Goal: Task Accomplishment & Management: Manage account settings

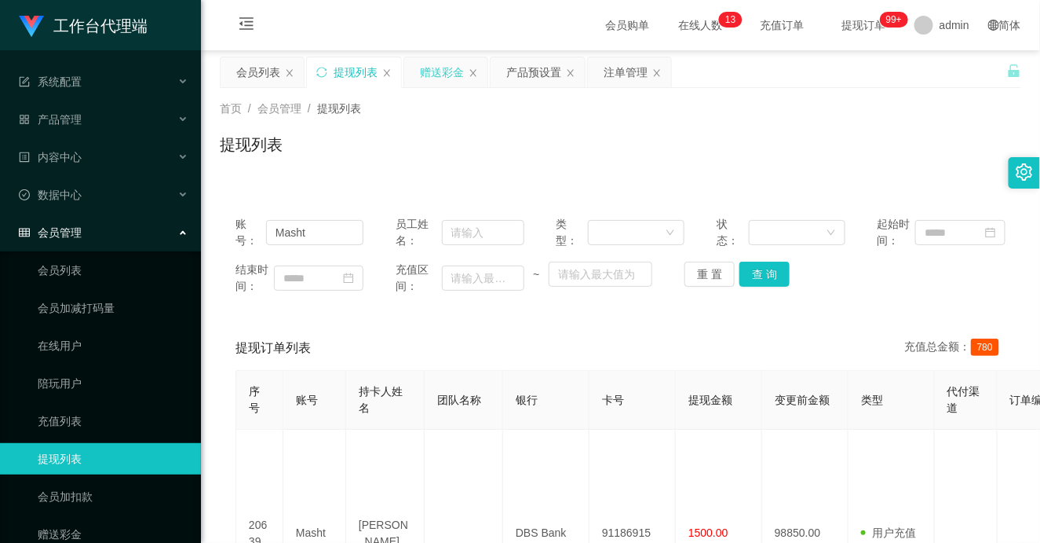
click at [438, 69] on div "赠送彩金" at bounding box center [442, 72] width 44 height 30
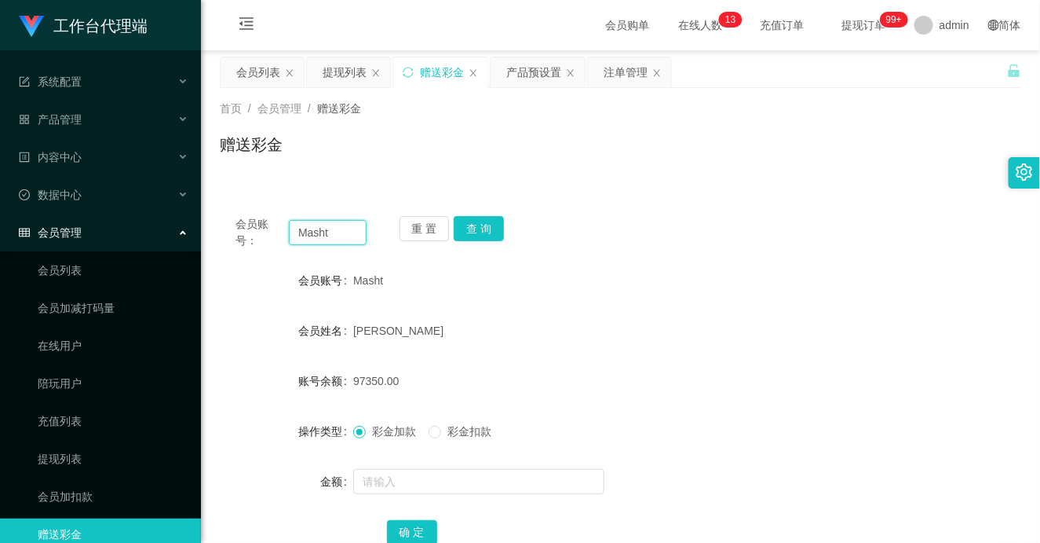
click at [312, 232] on input "Masht" at bounding box center [328, 232] width 78 height 25
type input "Shirleys"
click at [475, 223] on button "查 询" at bounding box center [479, 228] width 50 height 25
click at [315, 228] on input "Shirleys" at bounding box center [328, 232] width 78 height 25
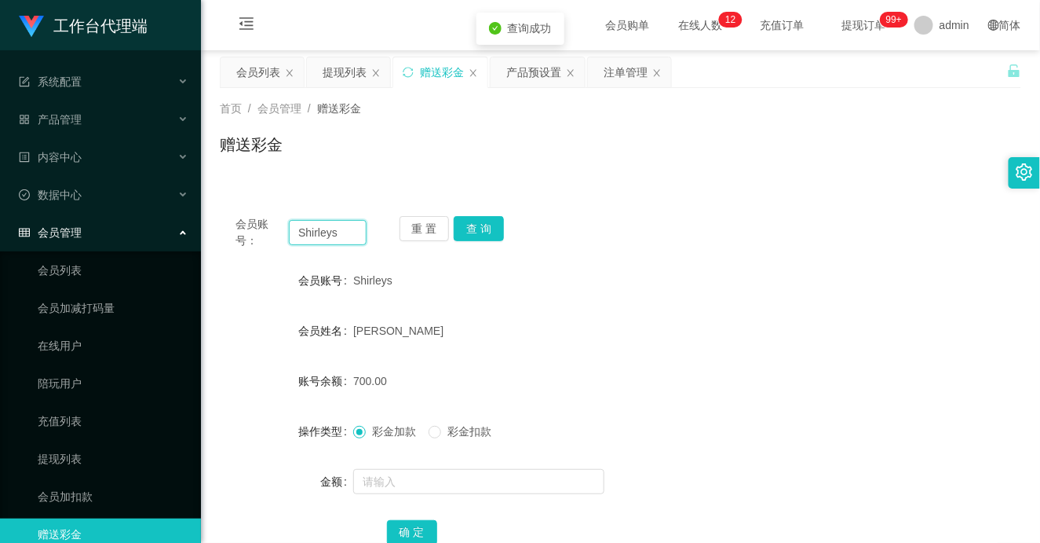
drag, startPoint x: 315, startPoint y: 228, endPoint x: 350, endPoint y: 267, distance: 52.2
click at [316, 228] on input "Shirleys" at bounding box center [328, 232] width 78 height 25
click at [402, 476] on input "text" at bounding box center [478, 481] width 251 height 25
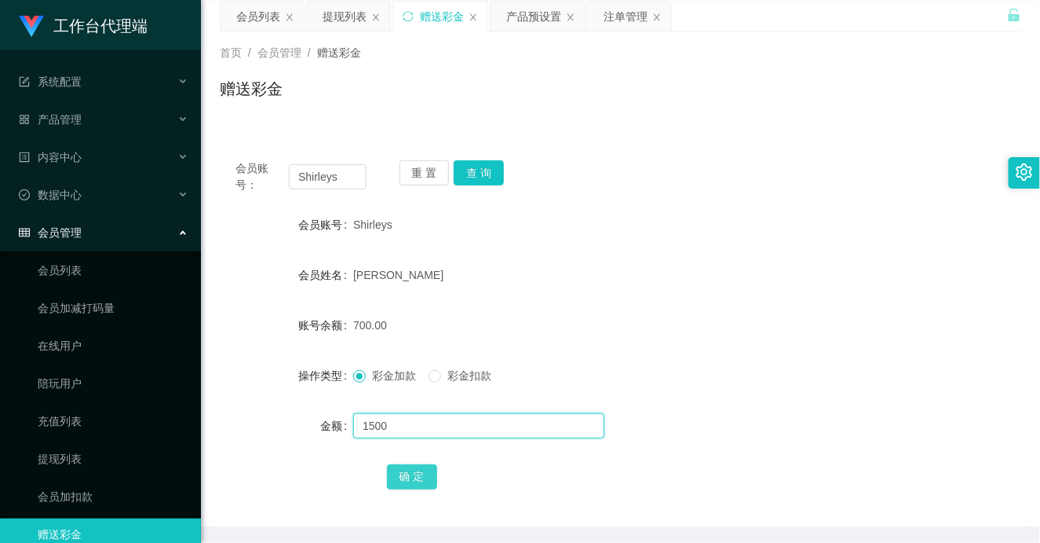
scroll to position [87, 0]
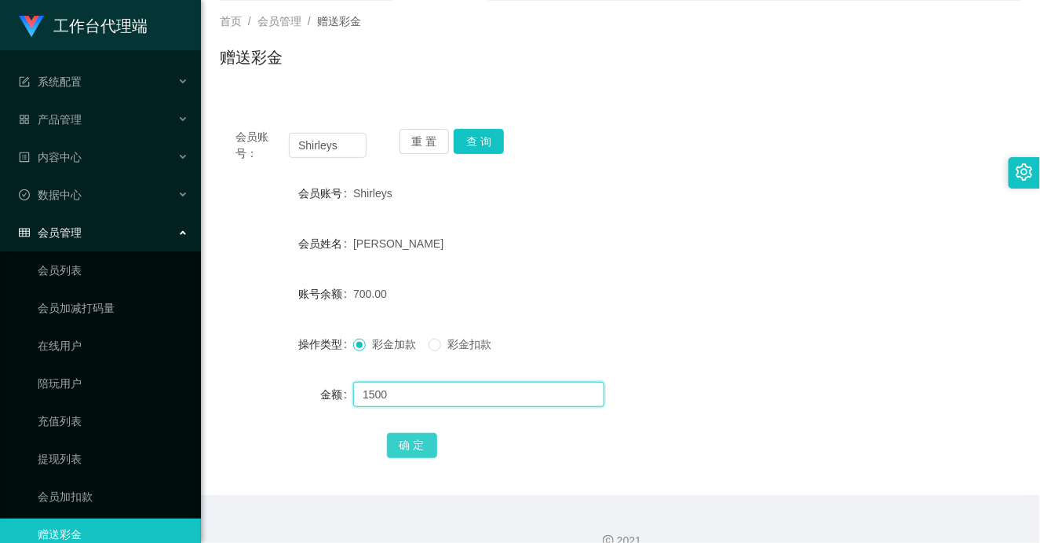
type input "1500"
click at [416, 442] on button "确 定" at bounding box center [412, 445] width 50 height 25
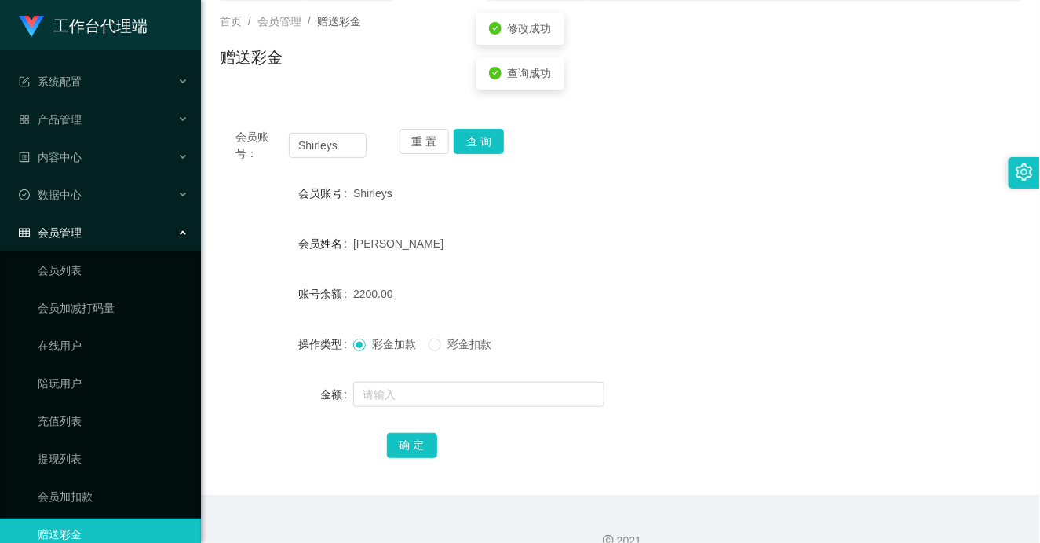
click at [759, 334] on div "彩金加款 彩金扣款" at bounding box center [587, 343] width 468 height 31
click at [488, 132] on button "查 询" at bounding box center [479, 141] width 50 height 25
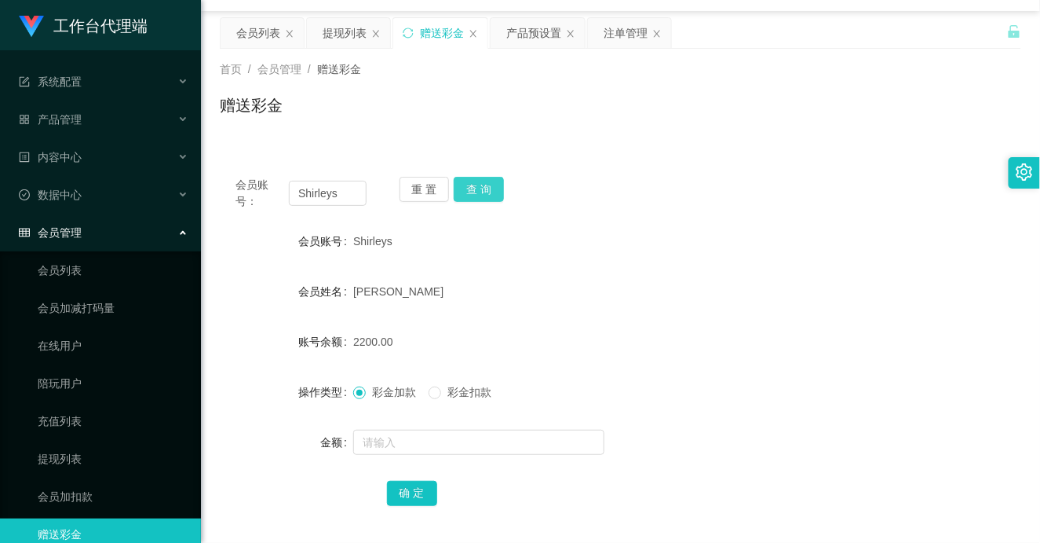
scroll to position [0, 0]
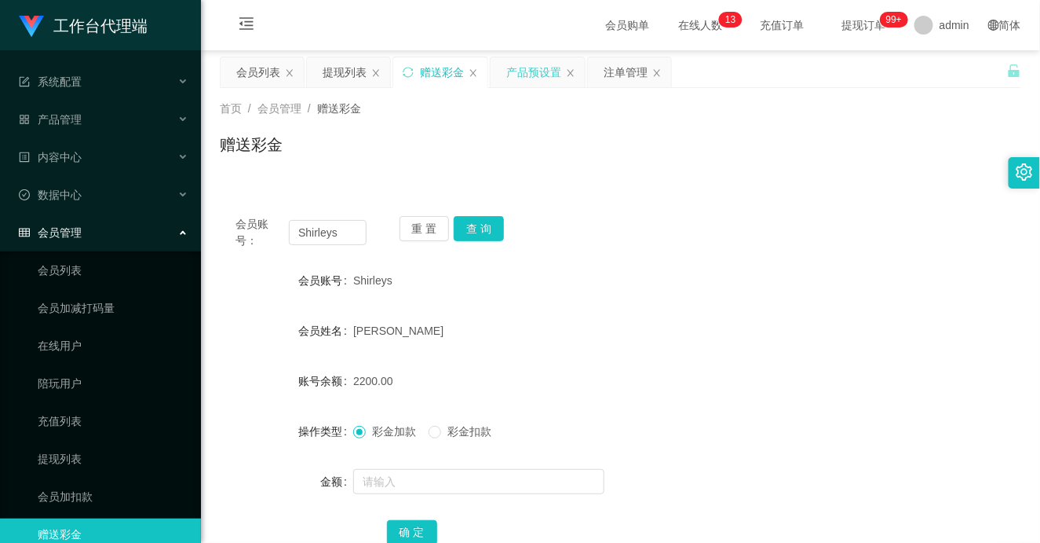
click at [535, 71] on div "产品预设置" at bounding box center [533, 72] width 55 height 30
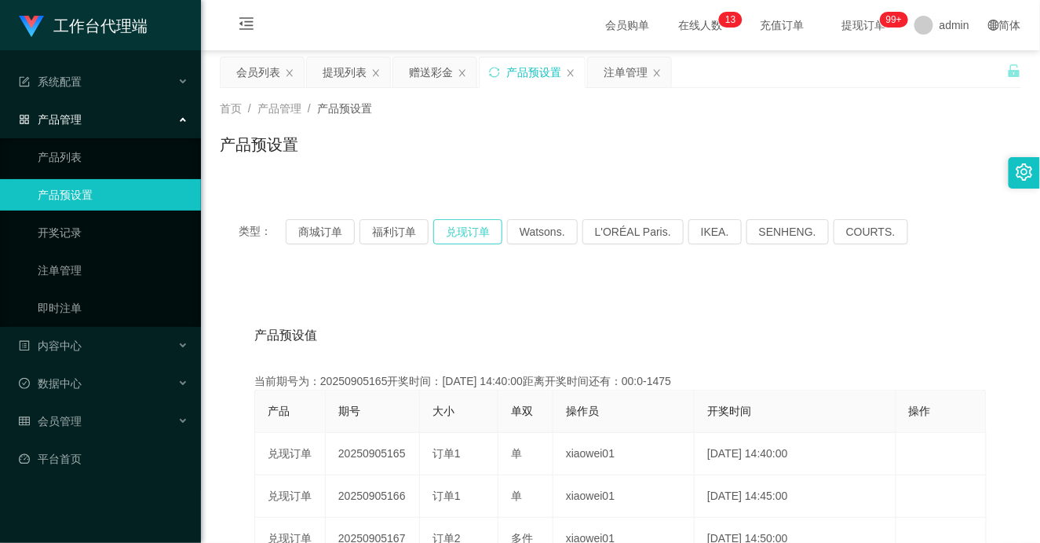
click at [456, 229] on button "兑现订单" at bounding box center [467, 231] width 69 height 25
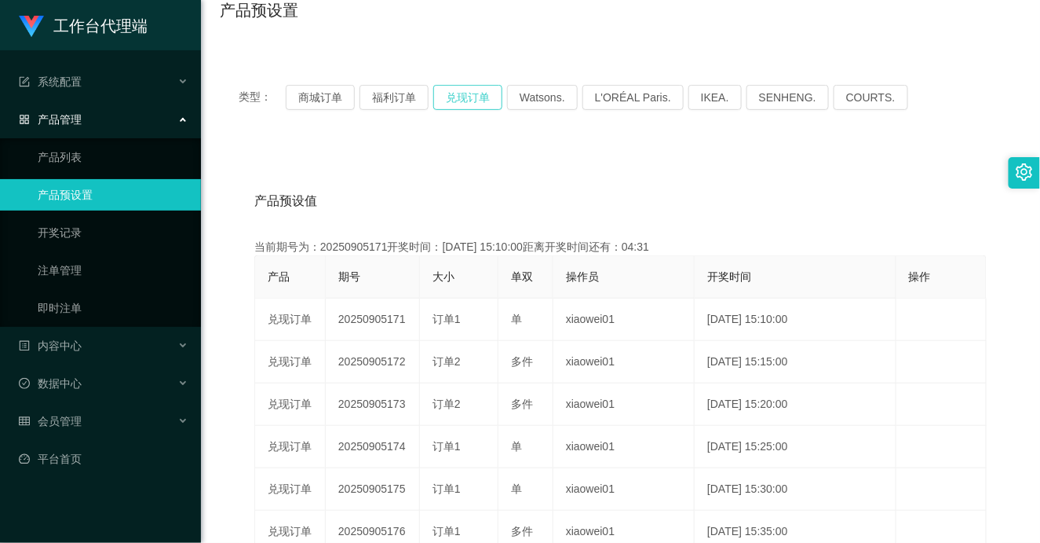
scroll to position [174, 0]
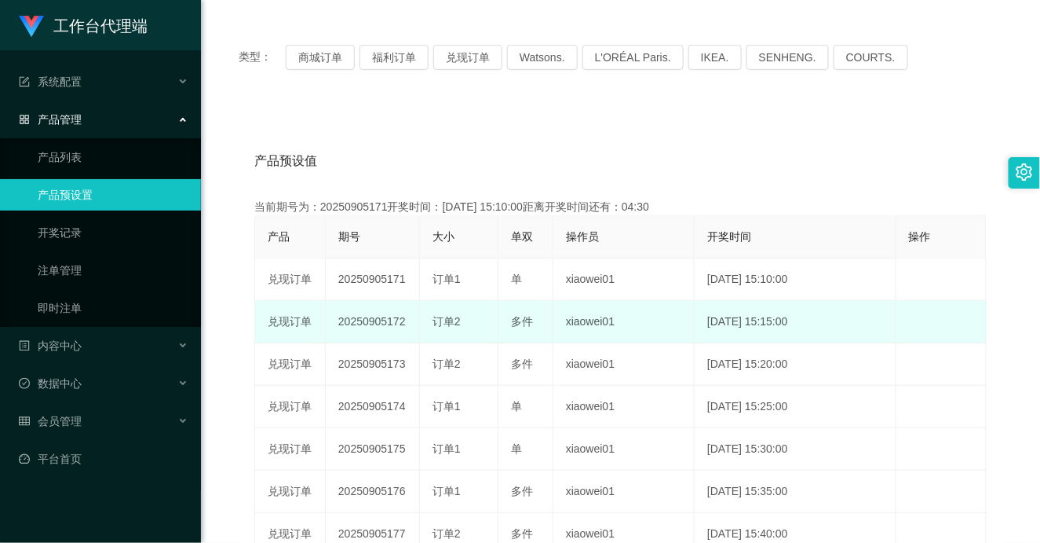
click at [527, 324] on span "多件" at bounding box center [522, 321] width 22 height 13
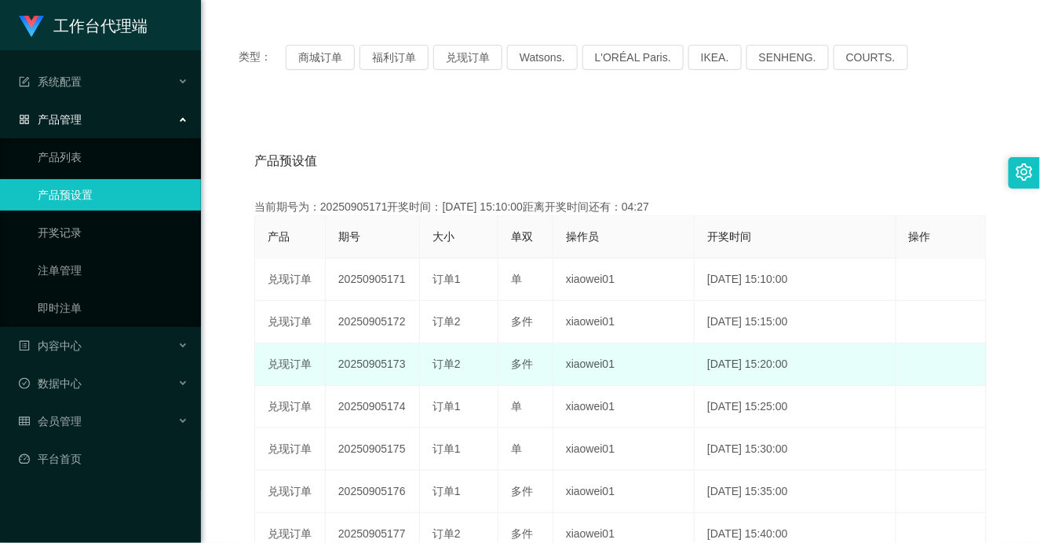
click at [528, 364] on span "多件" at bounding box center [522, 363] width 22 height 13
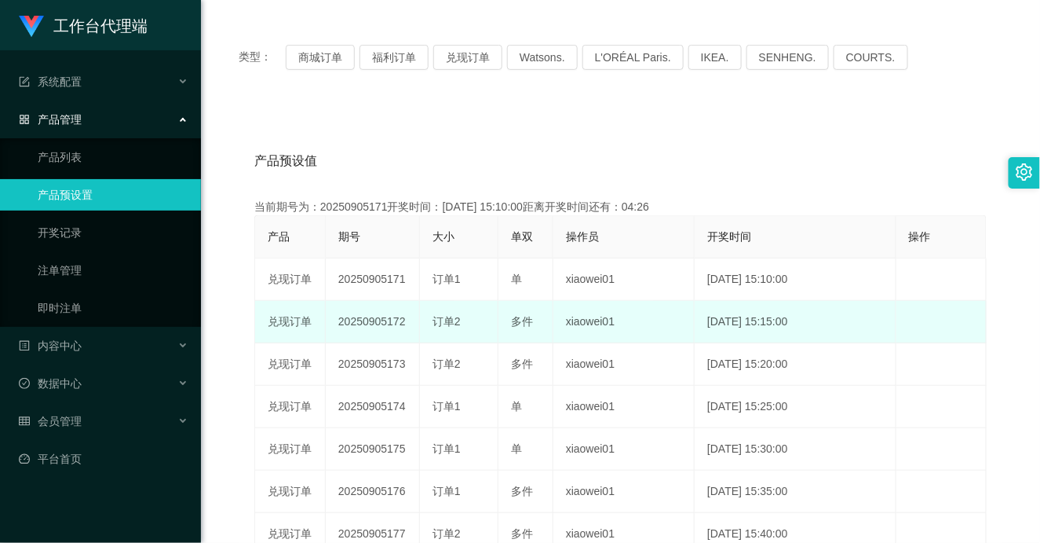
click at [513, 319] on span "多件" at bounding box center [522, 321] width 22 height 13
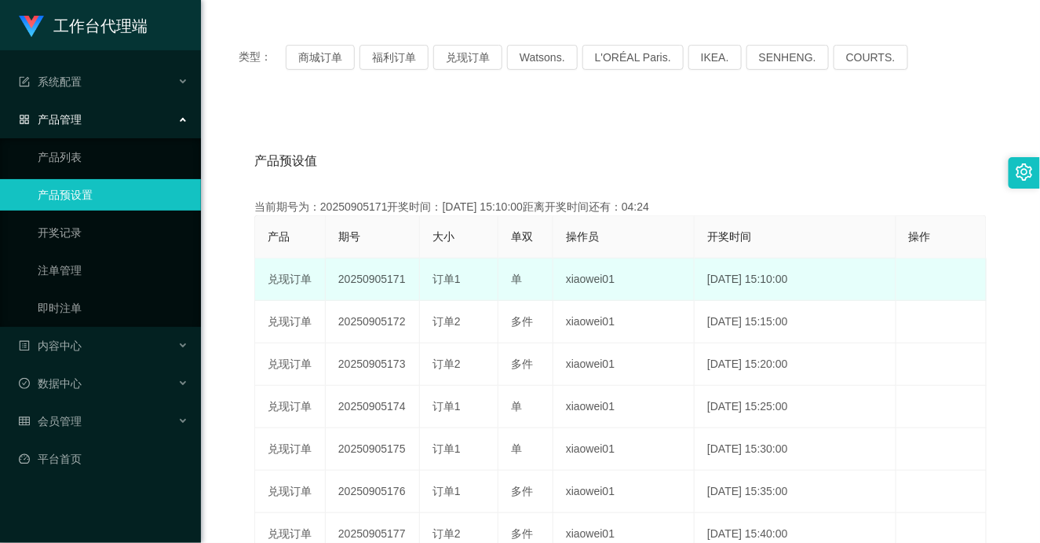
click at [512, 283] on span "单" at bounding box center [516, 278] width 11 height 13
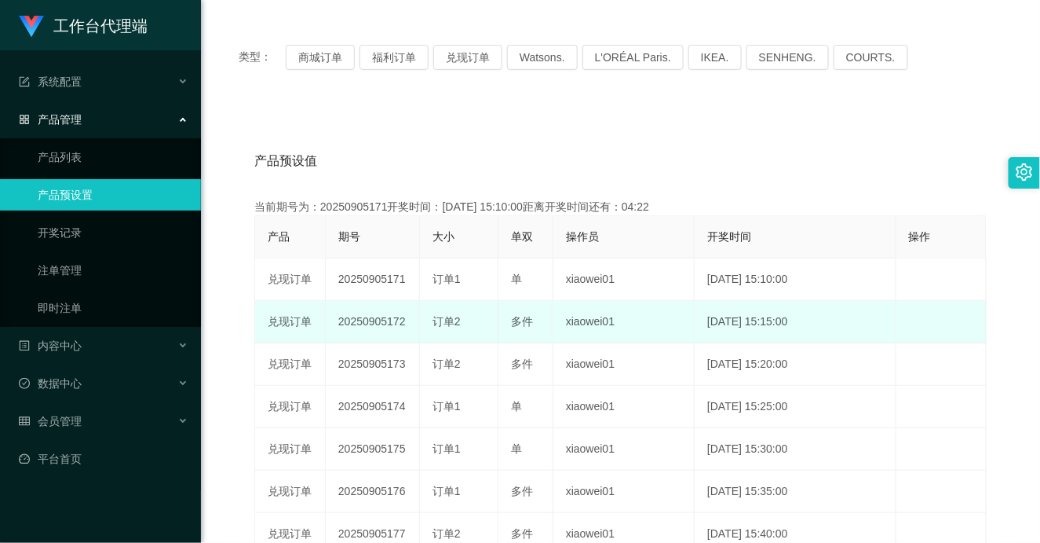
click at [524, 316] on span "多件" at bounding box center [522, 321] width 22 height 13
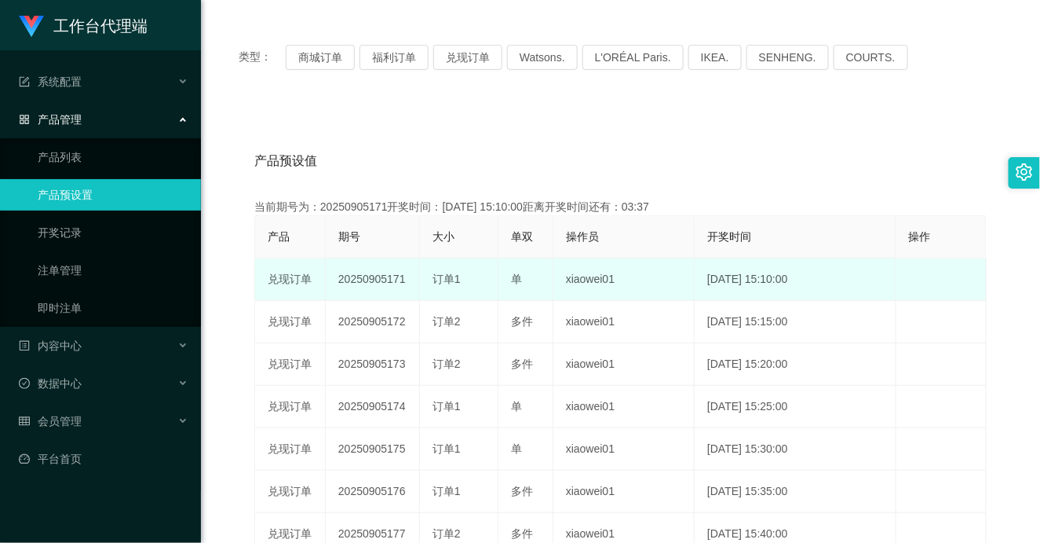
click at [451, 277] on span "订单1" at bounding box center [447, 278] width 28 height 13
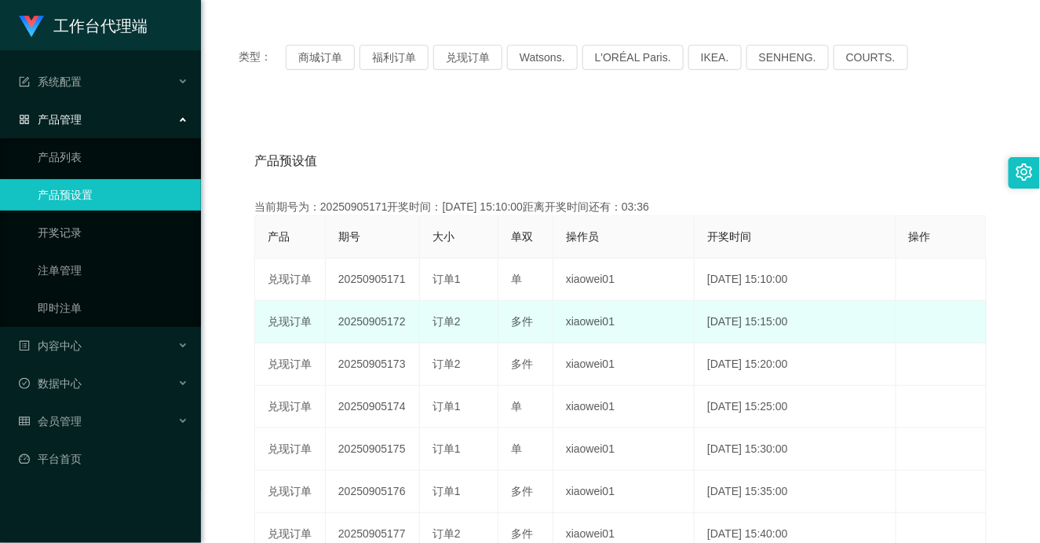
click at [440, 325] on span "订单2" at bounding box center [447, 321] width 28 height 13
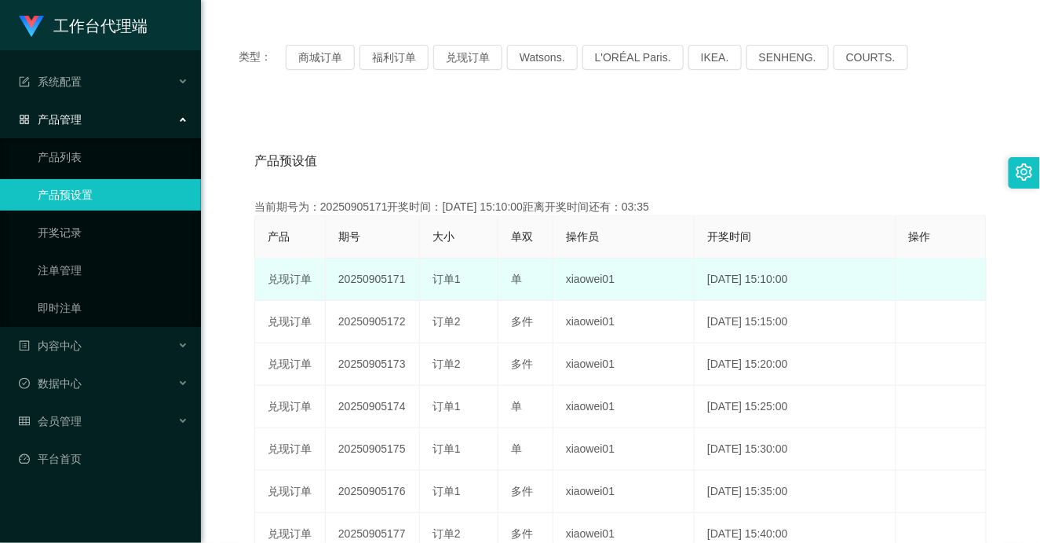
click at [444, 272] on span "订单1" at bounding box center [447, 278] width 28 height 13
click at [483, 299] on td "订单1" at bounding box center [459, 279] width 79 height 42
drag, startPoint x: 430, startPoint y: 277, endPoint x: 463, endPoint y: 272, distance: 33.3
click at [463, 272] on td "订单1" at bounding box center [459, 279] width 79 height 42
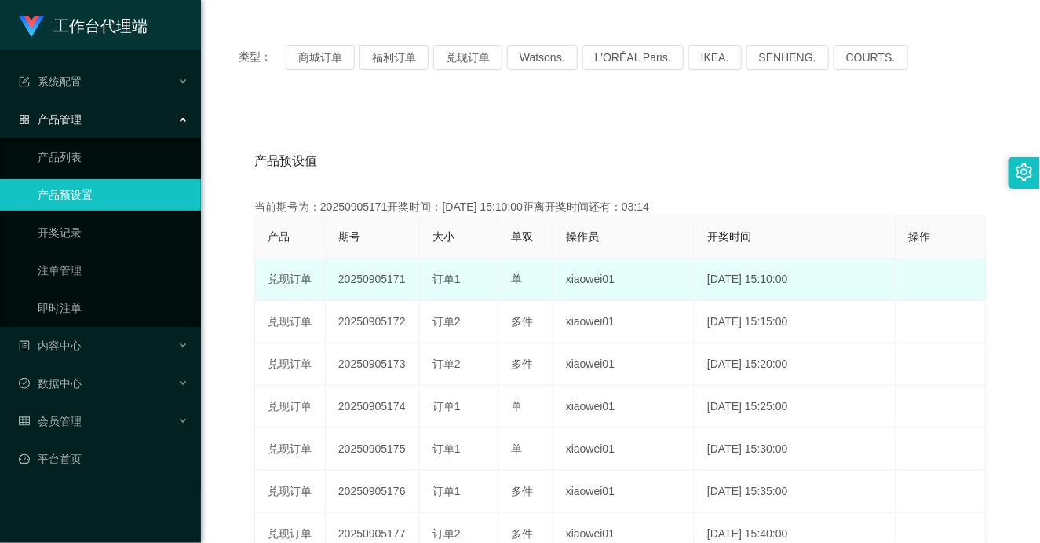
drag, startPoint x: 516, startPoint y: 277, endPoint x: 534, endPoint y: 277, distance: 18.1
click at [534, 277] on div "单" at bounding box center [525, 279] width 29 height 16
drag, startPoint x: 432, startPoint y: 283, endPoint x: 495, endPoint y: 273, distance: 64.3
click at [493, 273] on td "订单1" at bounding box center [459, 279] width 79 height 42
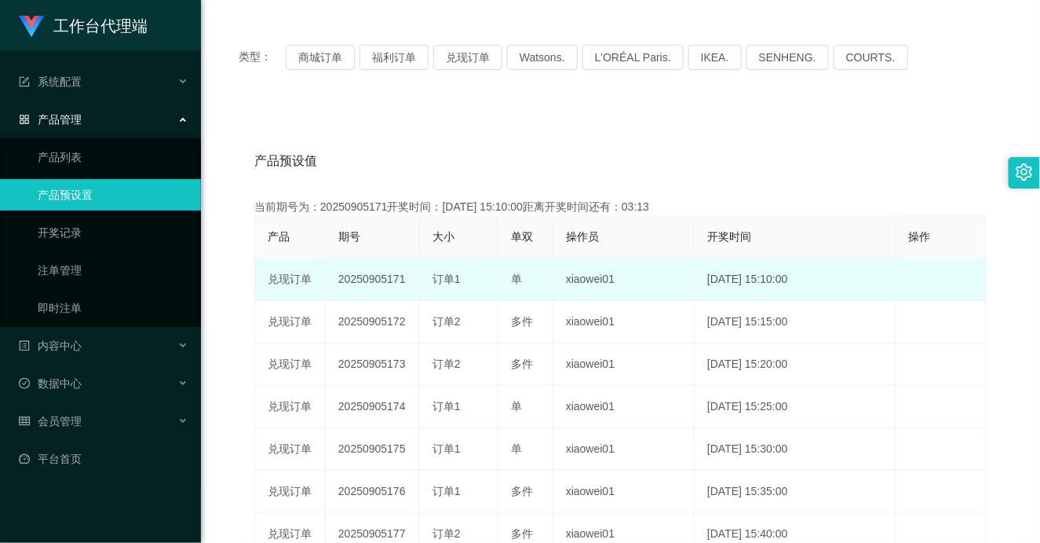
drag, startPoint x: 516, startPoint y: 272, endPoint x: 530, endPoint y: 272, distance: 14.1
click at [530, 272] on td "单" at bounding box center [526, 279] width 55 height 42
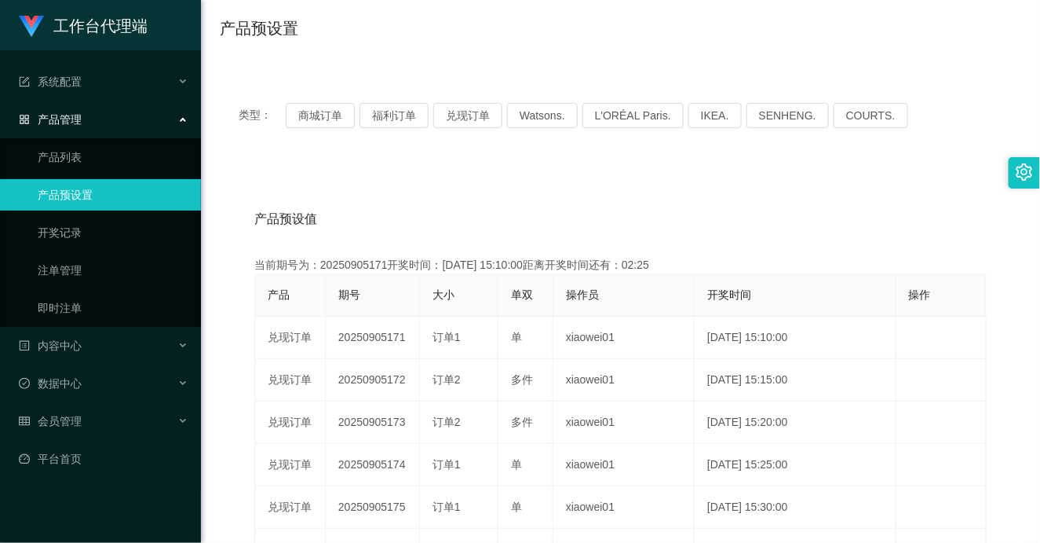
scroll to position [87, 0]
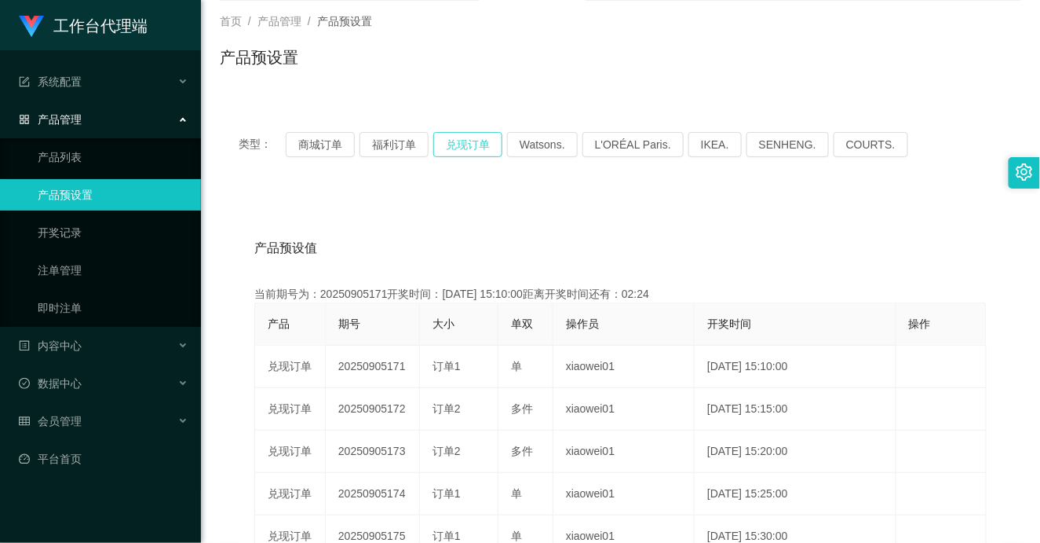
click at [461, 132] on button "兑现订单" at bounding box center [467, 144] width 69 height 25
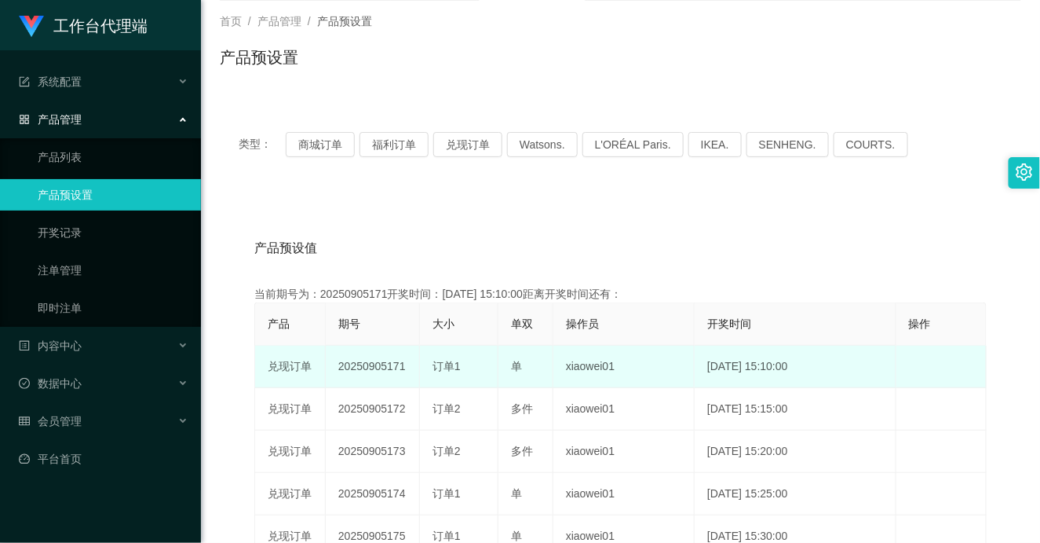
drag, startPoint x: 353, startPoint y: 365, endPoint x: 554, endPoint y: 351, distance: 200.7
click at [491, 362] on tr "兑现订单 20250905171 订单1 单 xiaowei01 [DATE] 15:10:00 编 辑 限制投注" at bounding box center [621, 366] width 732 height 42
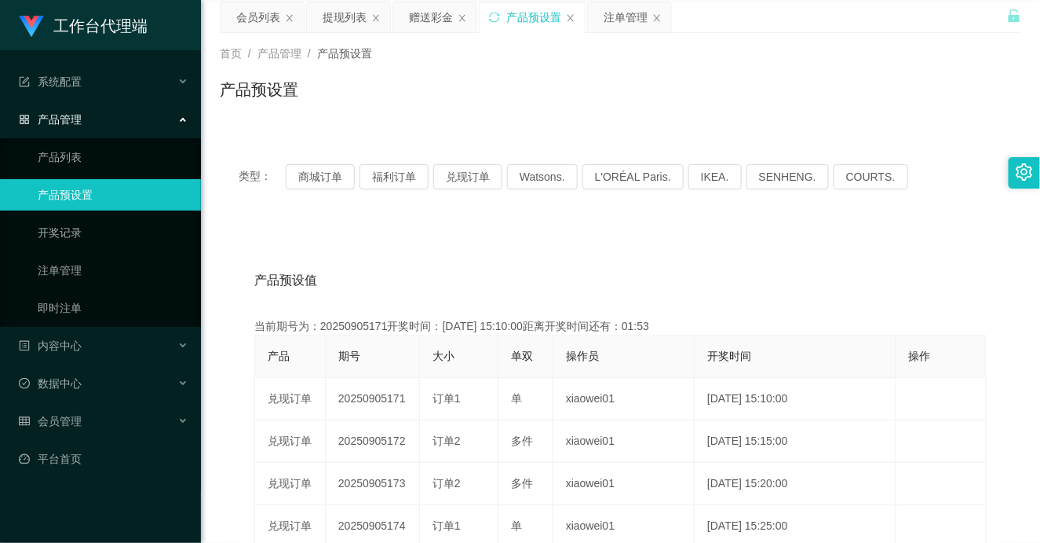
scroll to position [0, 0]
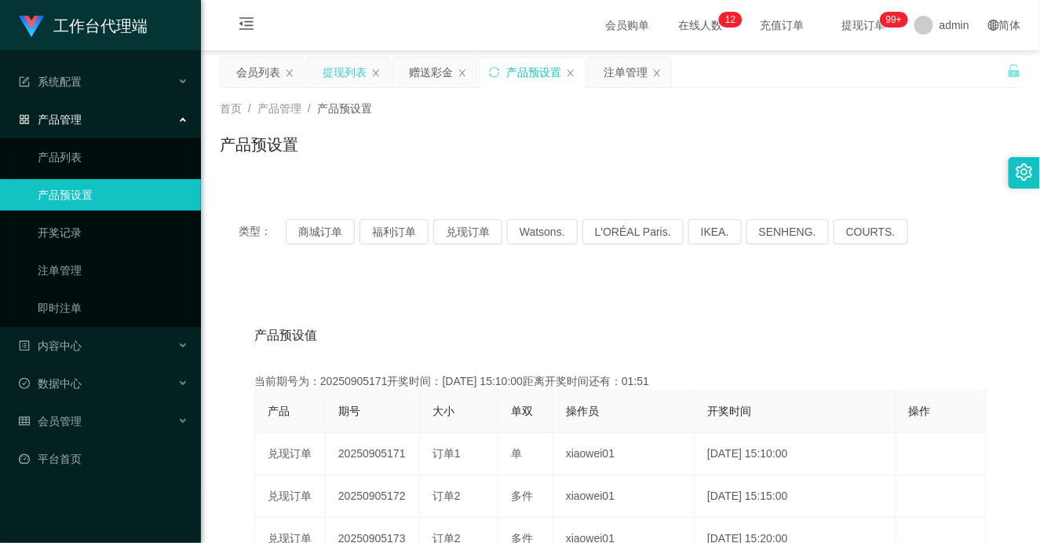
click at [322, 79] on div "提现列表" at bounding box center [348, 72] width 83 height 30
click at [611, 67] on div "注单管理" at bounding box center [626, 72] width 44 height 30
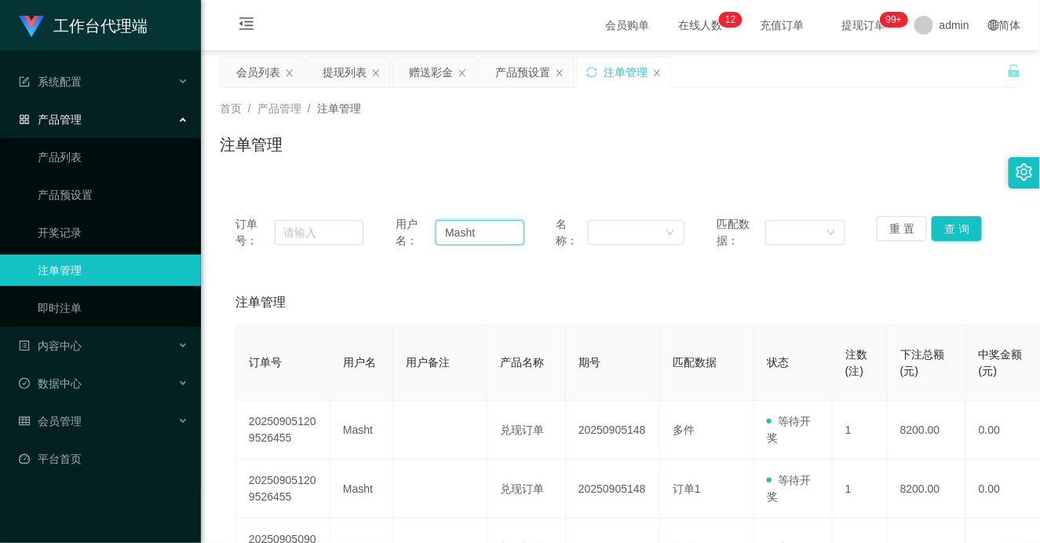
drag, startPoint x: 509, startPoint y: 238, endPoint x: 378, endPoint y: 231, distance: 131.3
click at [385, 230] on div "订单号： 用户名： Masht 名称： 匹配数据： 重 置 查 询" at bounding box center [621, 232] width 770 height 33
paste input "HWH5287"
type input "HWH5287"
click at [958, 229] on button "查 询" at bounding box center [957, 228] width 50 height 25
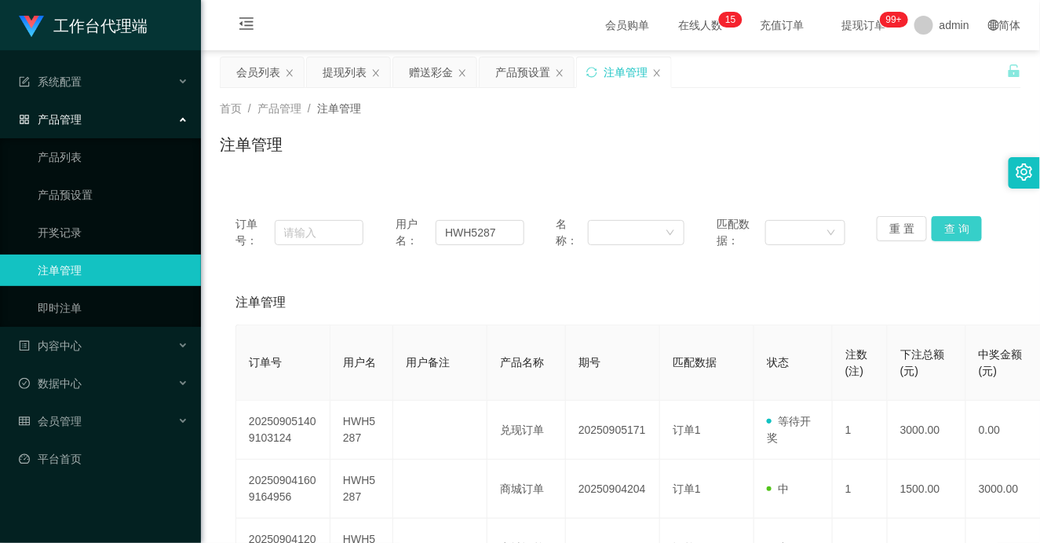
click at [954, 221] on button "查 询" at bounding box center [957, 228] width 50 height 25
click at [473, 229] on input "HWH5287" at bounding box center [480, 232] width 89 height 25
drag, startPoint x: 424, startPoint y: 74, endPoint x: 441, endPoint y: 96, distance: 28.0
click at [424, 74] on div "赠送彩金" at bounding box center [431, 72] width 44 height 30
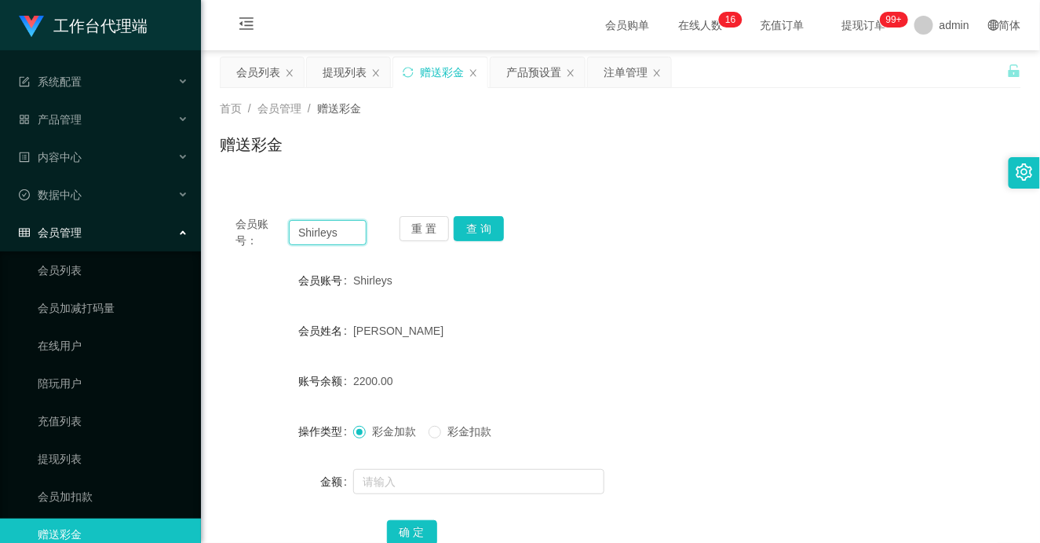
click at [311, 233] on input "Shirleys" at bounding box center [328, 232] width 78 height 25
drag, startPoint x: 311, startPoint y: 233, endPoint x: 323, endPoint y: 232, distance: 12.7
click at [312, 233] on input "Shirleys" at bounding box center [328, 232] width 78 height 25
paste input "HWH5287"
type input "HWH5287"
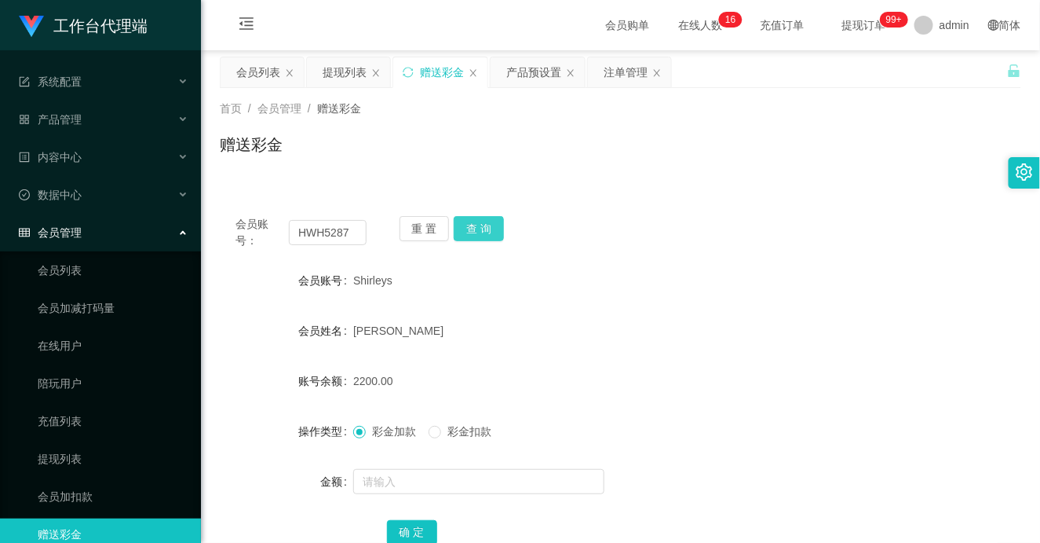
click at [481, 226] on button "查 询" at bounding box center [479, 228] width 50 height 25
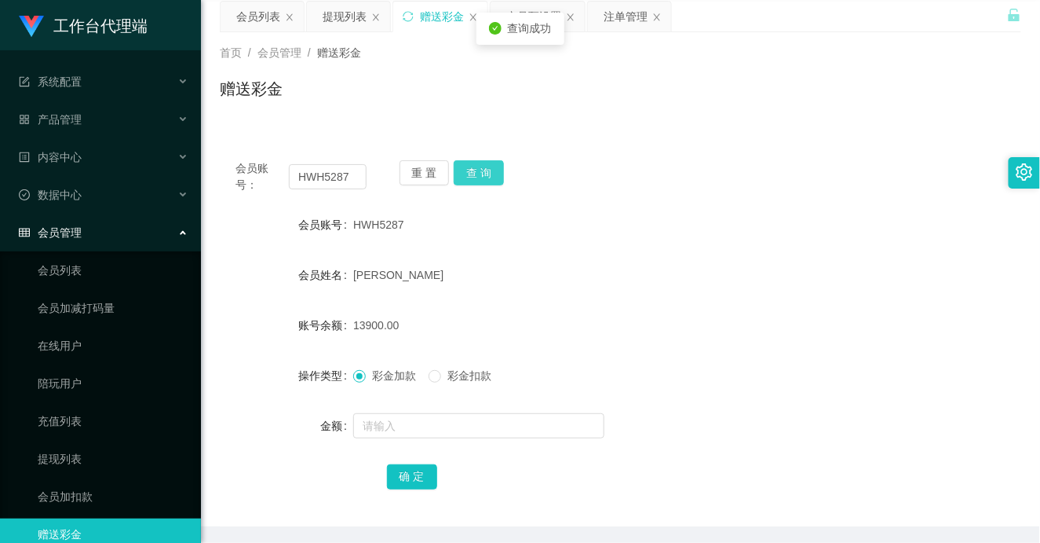
scroll to position [87, 0]
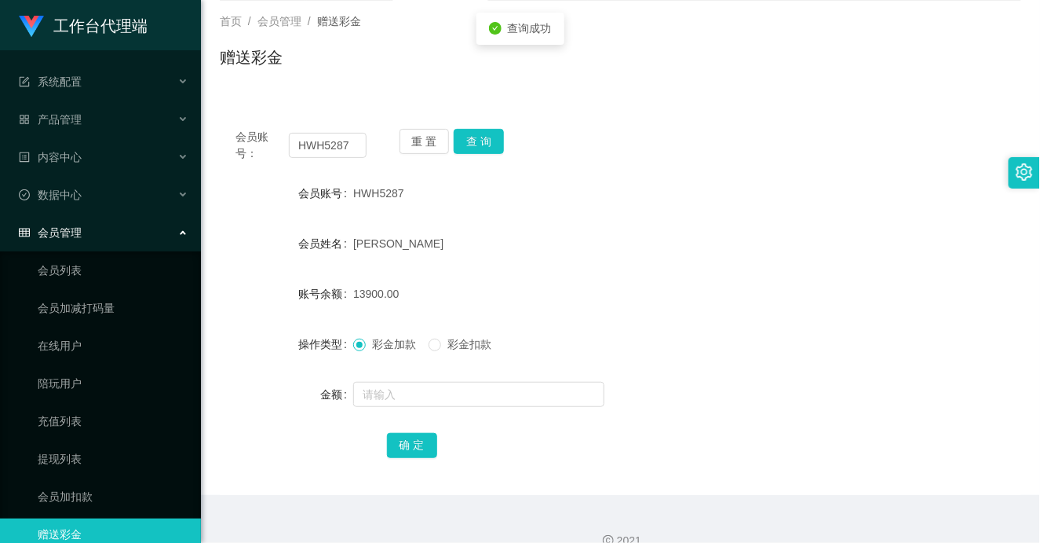
click at [443, 348] on span "彩金扣款" at bounding box center [469, 344] width 57 height 13
click at [450, 391] on input "text" at bounding box center [478, 394] width 251 height 25
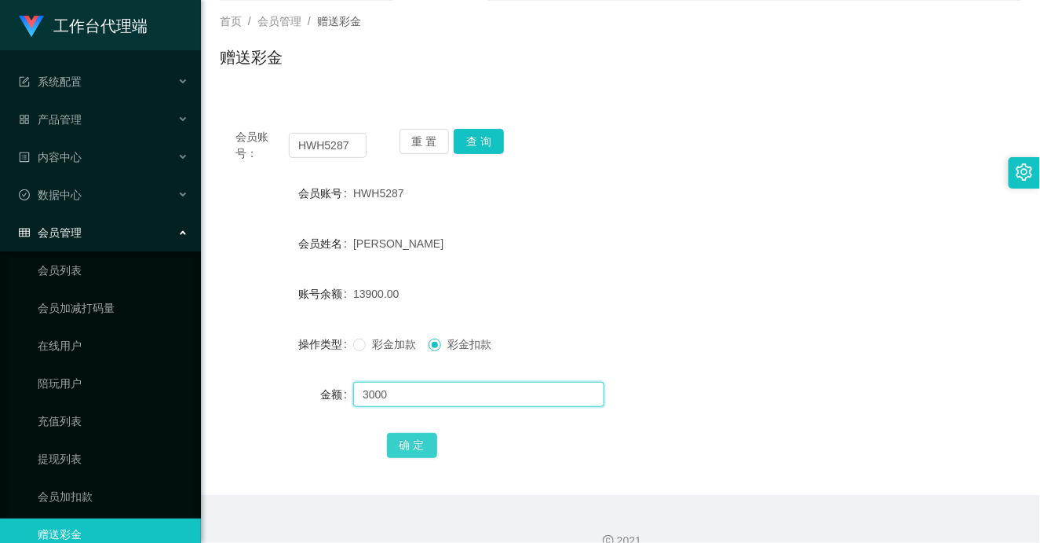
type input "3000"
drag, startPoint x: 412, startPoint y: 448, endPoint x: 477, endPoint y: 420, distance: 70.7
click at [412, 448] on button "确 定" at bounding box center [412, 445] width 50 height 25
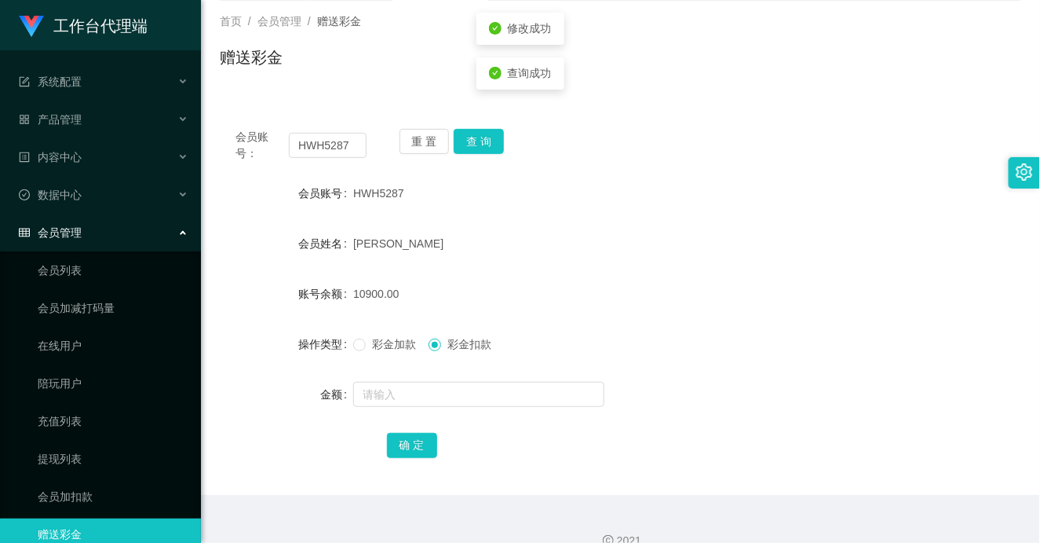
click at [652, 312] on form "会员账号 HWH5287 会员姓名 [PERSON_NAME] 账号余额 10900.00 操作类型 彩金加款 彩金扣款 金额 确 定" at bounding box center [621, 318] width 802 height 283
click at [327, 148] on input "HWH5287" at bounding box center [328, 145] width 78 height 25
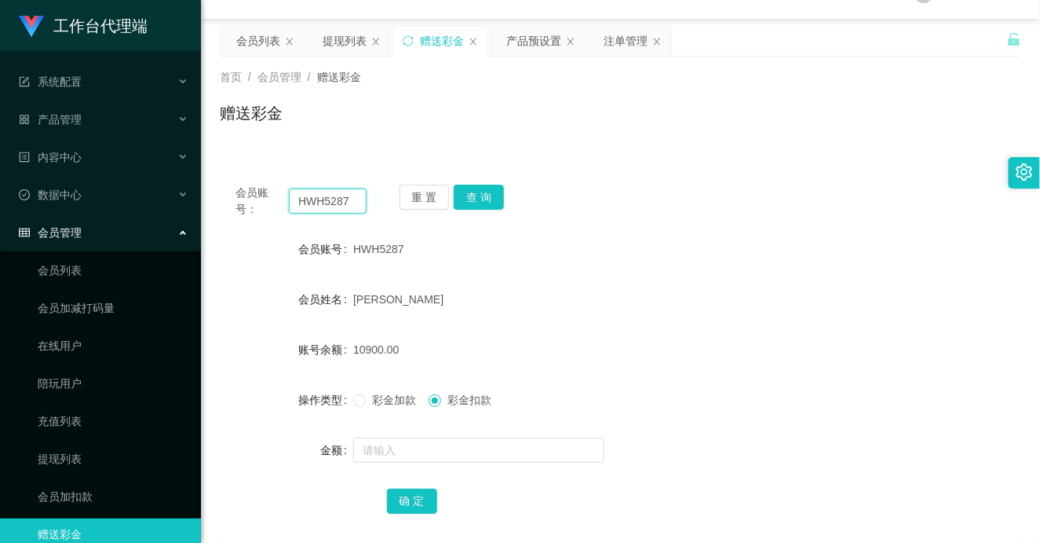
scroll to position [0, 0]
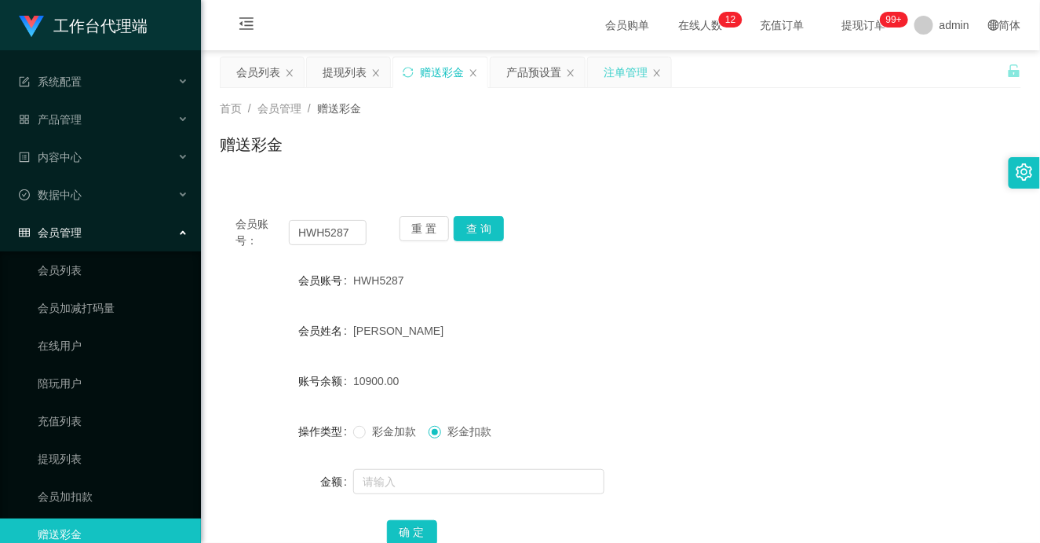
click at [624, 69] on div "注单管理" at bounding box center [626, 72] width 44 height 30
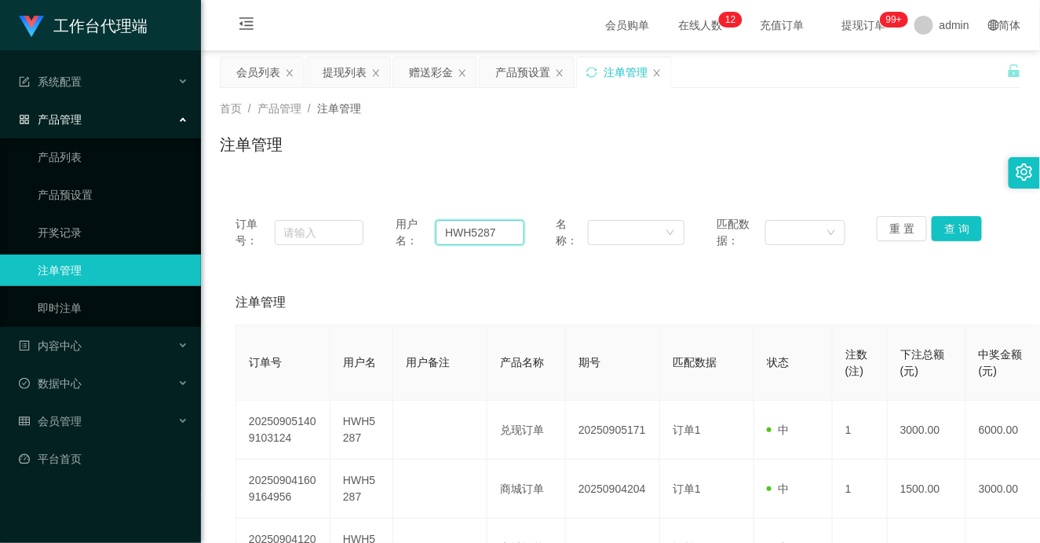
click at [469, 238] on input "HWH5287" at bounding box center [480, 232] width 89 height 25
drag, startPoint x: 960, startPoint y: 225, endPoint x: 953, endPoint y: 229, distance: 8.5
click at [960, 225] on button "查 询" at bounding box center [957, 228] width 50 height 25
click at [948, 231] on button "查 询" at bounding box center [957, 228] width 50 height 25
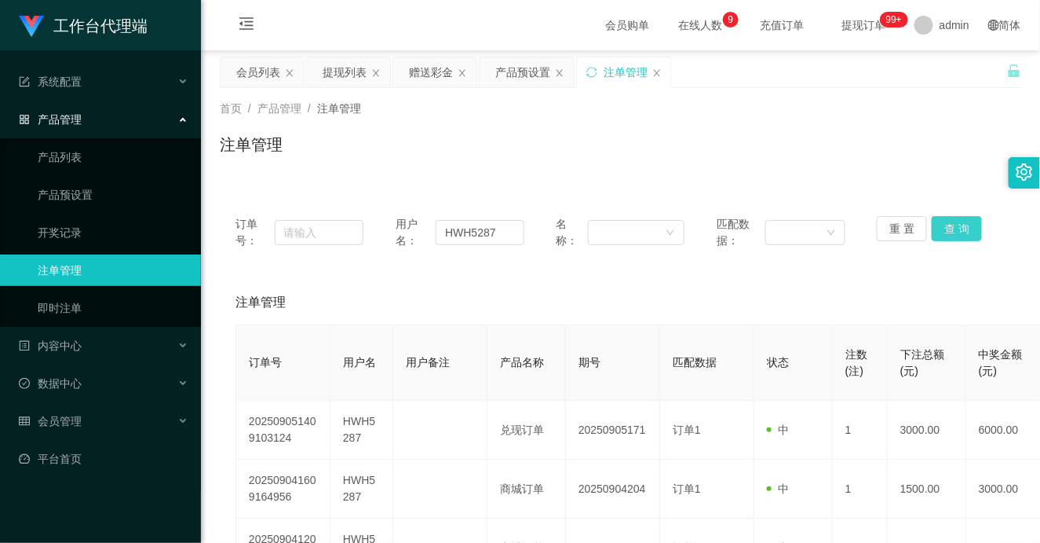
click at [950, 231] on button "查 询" at bounding box center [957, 228] width 50 height 25
click at [954, 218] on button "查 询" at bounding box center [957, 228] width 50 height 25
click at [954, 222] on button "查 询" at bounding box center [957, 228] width 50 height 25
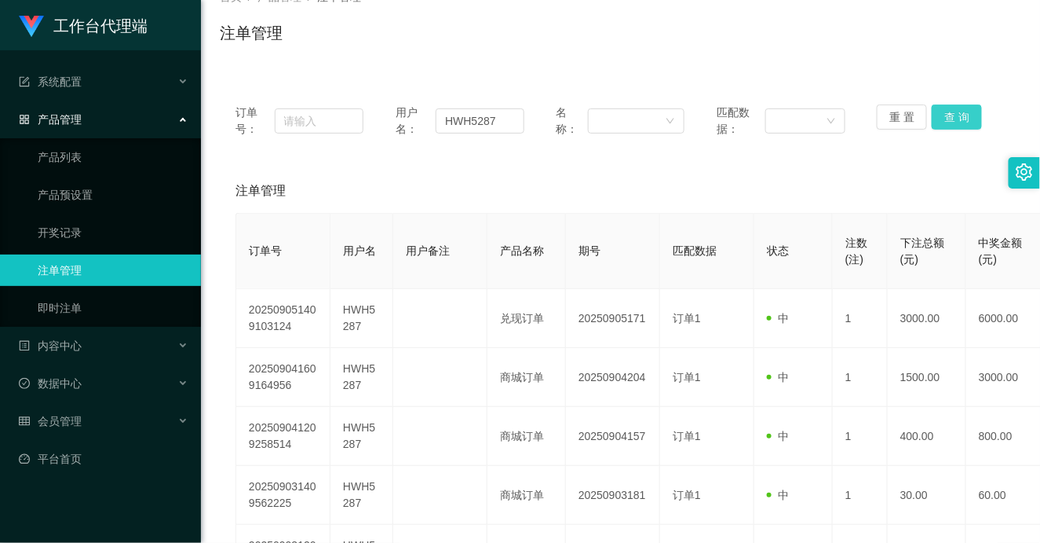
scroll to position [87, 0]
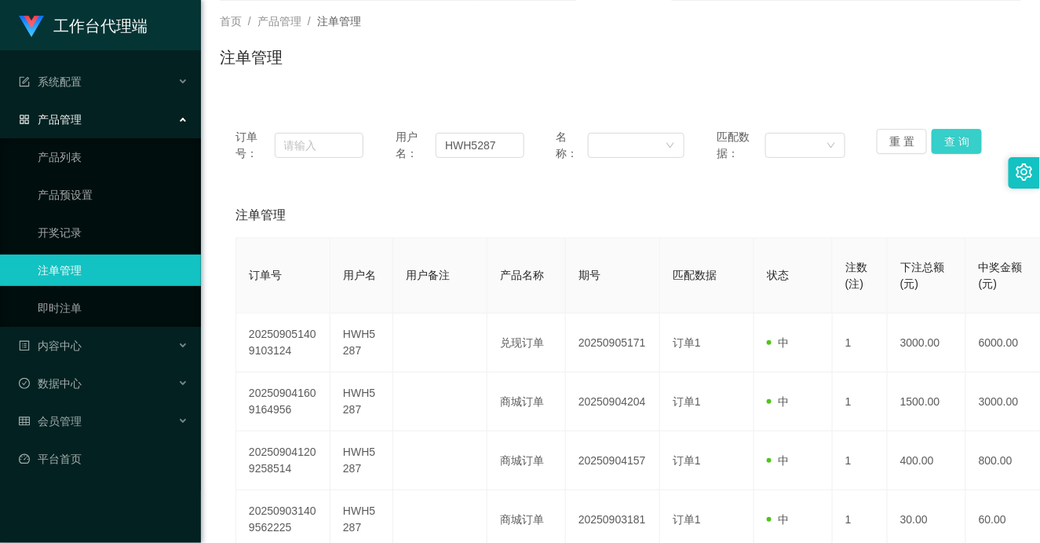
click at [946, 144] on button "查 询" at bounding box center [957, 141] width 50 height 25
click at [958, 144] on button "查 询" at bounding box center [957, 141] width 50 height 25
click at [955, 140] on button "查 询" at bounding box center [957, 141] width 50 height 25
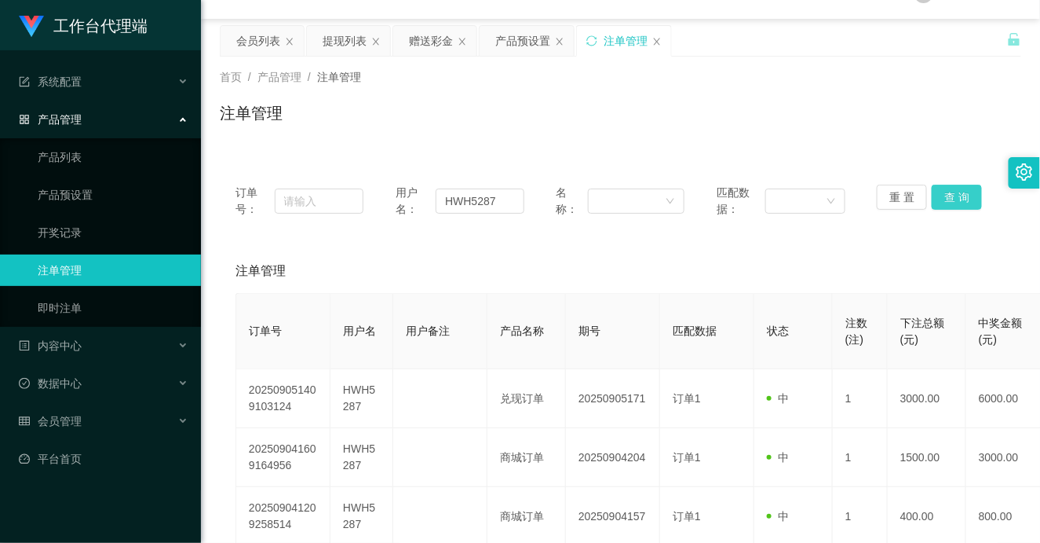
scroll to position [0, 0]
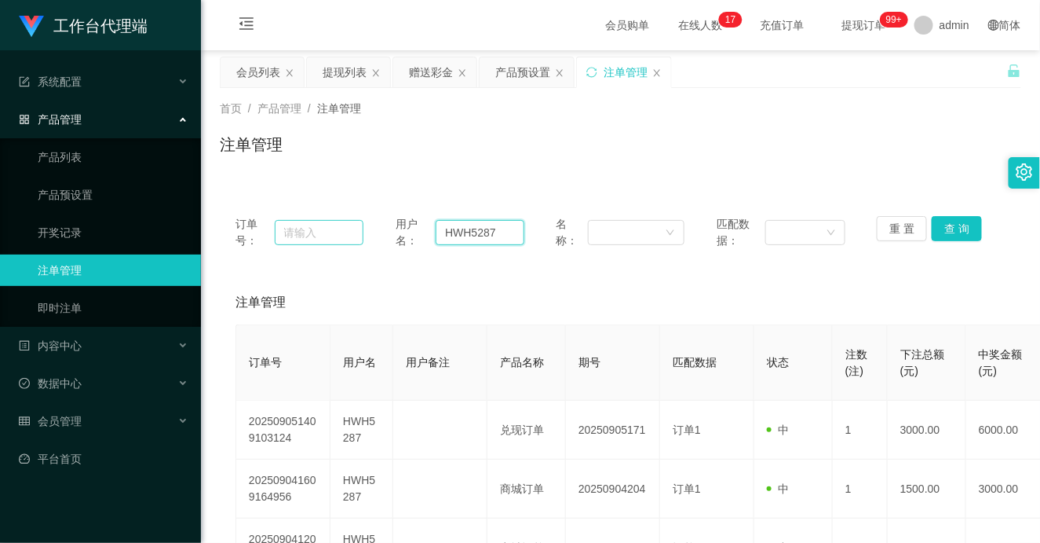
drag, startPoint x: 503, startPoint y: 236, endPoint x: 345, endPoint y: 233, distance: 157.8
click at [345, 233] on div "订单号： 用户名： HWH5287 名称： 匹配数据： 重 置 查 询" at bounding box center [621, 232] width 770 height 33
drag, startPoint x: 493, startPoint y: 137, endPoint x: 438, endPoint y: 110, distance: 61.1
click at [492, 136] on div "注单管理" at bounding box center [621, 151] width 802 height 36
click at [347, 74] on div "提现列表" at bounding box center [345, 72] width 44 height 30
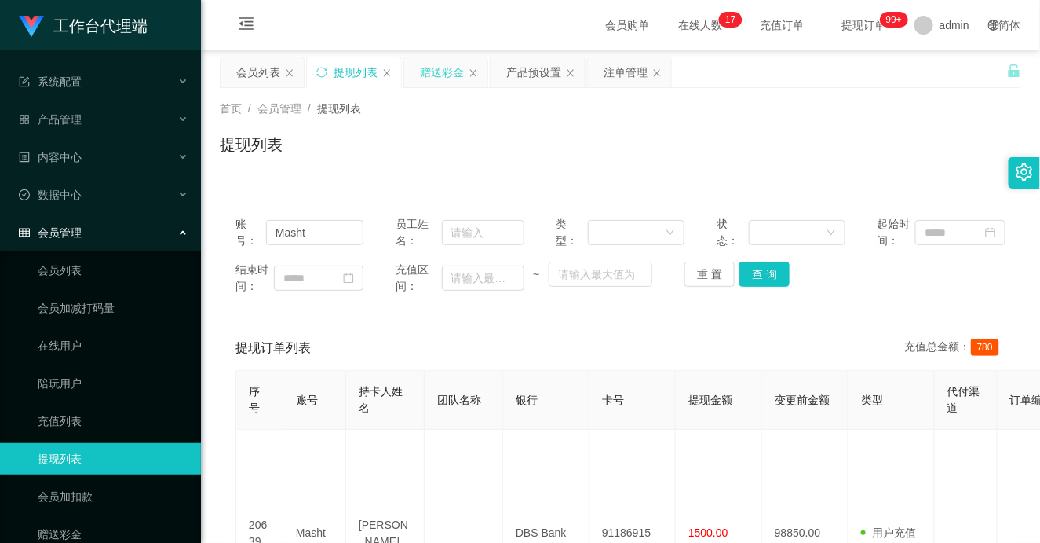
click at [440, 64] on div "赠送彩金" at bounding box center [442, 72] width 44 height 30
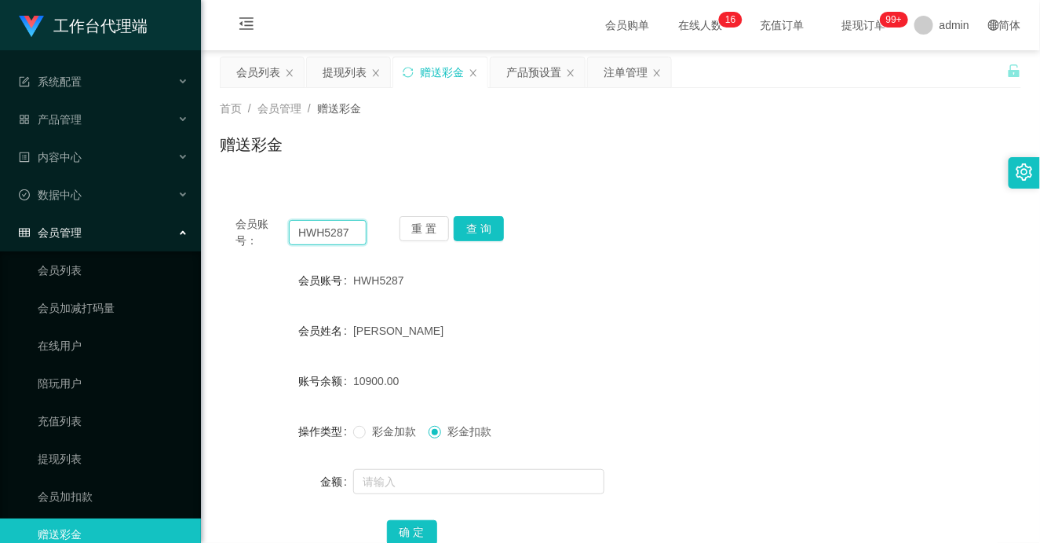
click at [323, 239] on input "HWH5287" at bounding box center [328, 232] width 78 height 25
click at [477, 225] on button "查 询" at bounding box center [479, 228] width 50 height 25
click at [570, 277] on div "HWH5287" at bounding box center [587, 280] width 468 height 31
click at [466, 225] on button "查 询" at bounding box center [479, 228] width 50 height 25
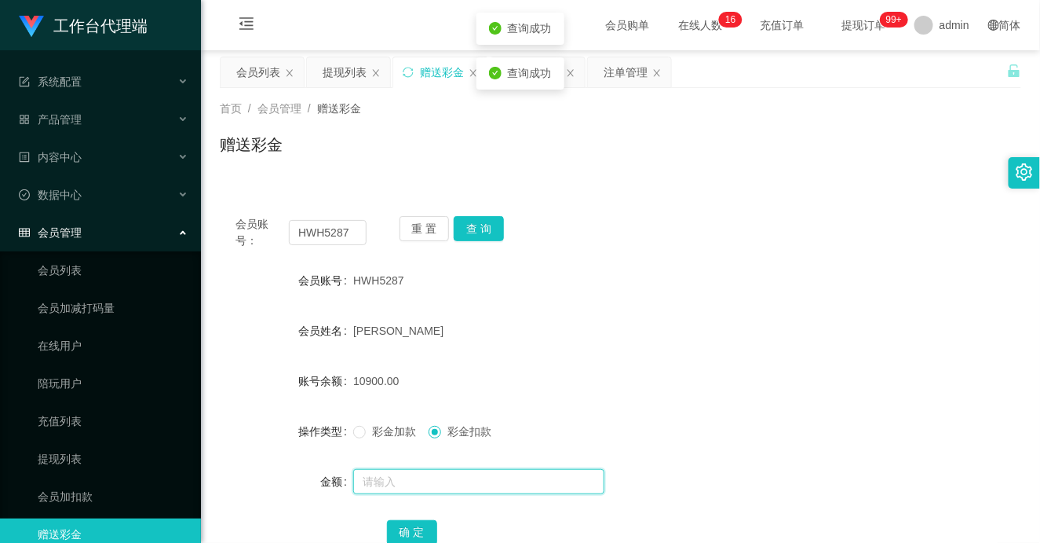
click at [395, 476] on input "text" at bounding box center [478, 481] width 251 height 25
type input "v"
type input "10900"
drag, startPoint x: 393, startPoint y: 483, endPoint x: 326, endPoint y: 475, distance: 68.0
click at [326, 475] on div "金额 10900" at bounding box center [621, 481] width 802 height 31
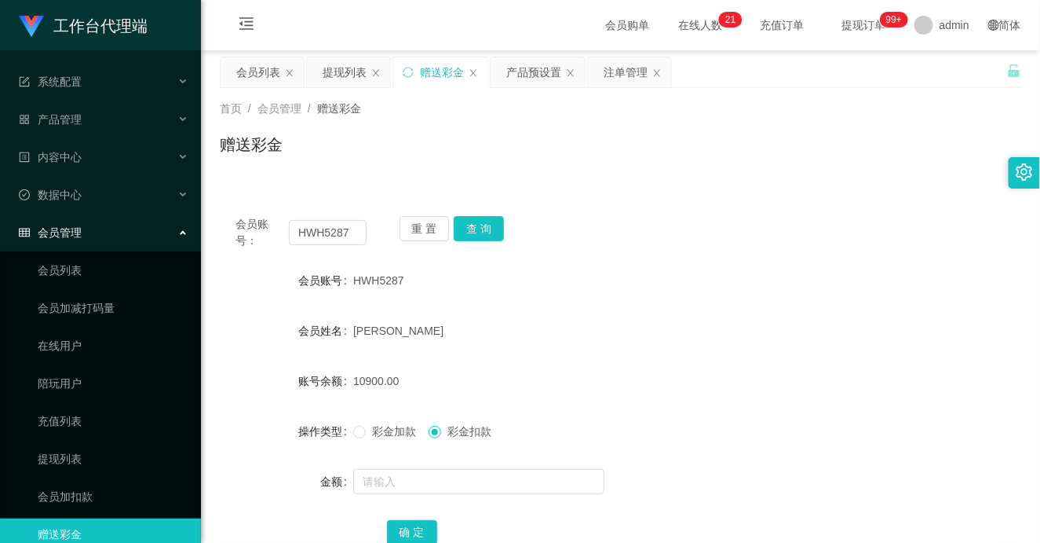
click at [448, 375] on div "10900.00" at bounding box center [587, 380] width 468 height 31
click at [424, 489] on input "text" at bounding box center [478, 481] width 251 height 25
drag, startPoint x: 369, startPoint y: 481, endPoint x: 353, endPoint y: 483, distance: 15.8
click at [353, 483] on input "5900" at bounding box center [478, 481] width 251 height 25
type input "29900"
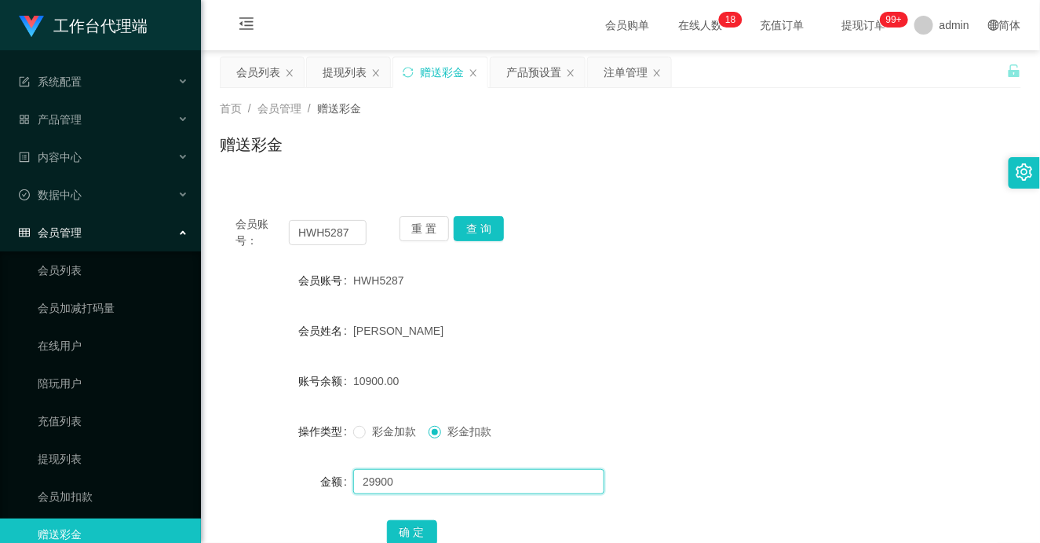
drag, startPoint x: 408, startPoint y: 481, endPoint x: 343, endPoint y: 481, distance: 65.2
click at [343, 481] on div "金额 29900" at bounding box center [621, 481] width 802 height 31
drag, startPoint x: 539, startPoint y: 76, endPoint x: 552, endPoint y: 76, distance: 12.6
click at [539, 76] on div "产品预设置" at bounding box center [533, 72] width 55 height 30
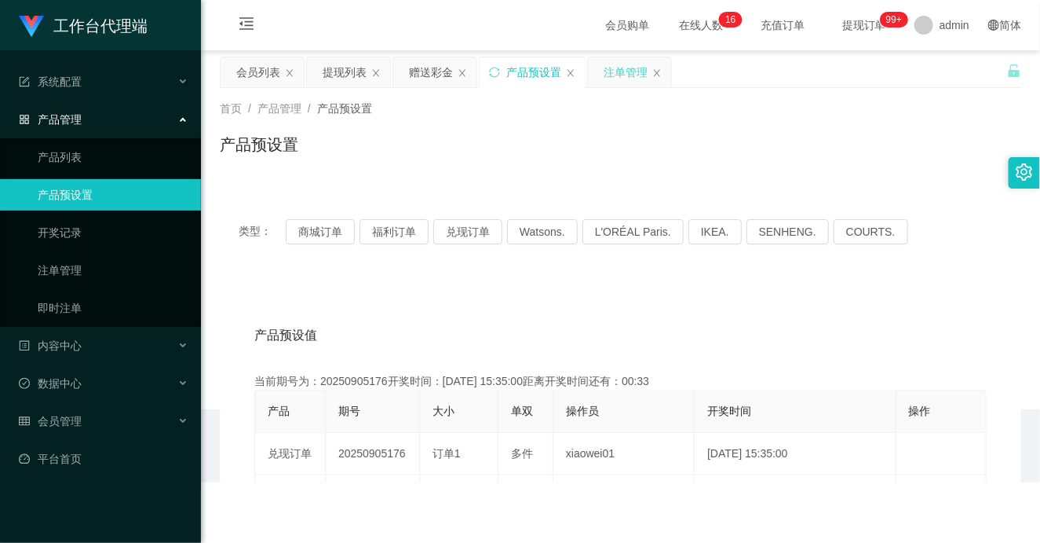
drag, startPoint x: 623, startPoint y: 72, endPoint x: 624, endPoint y: 82, distance: 9.5
click at [623, 71] on div "注单管理" at bounding box center [626, 72] width 44 height 30
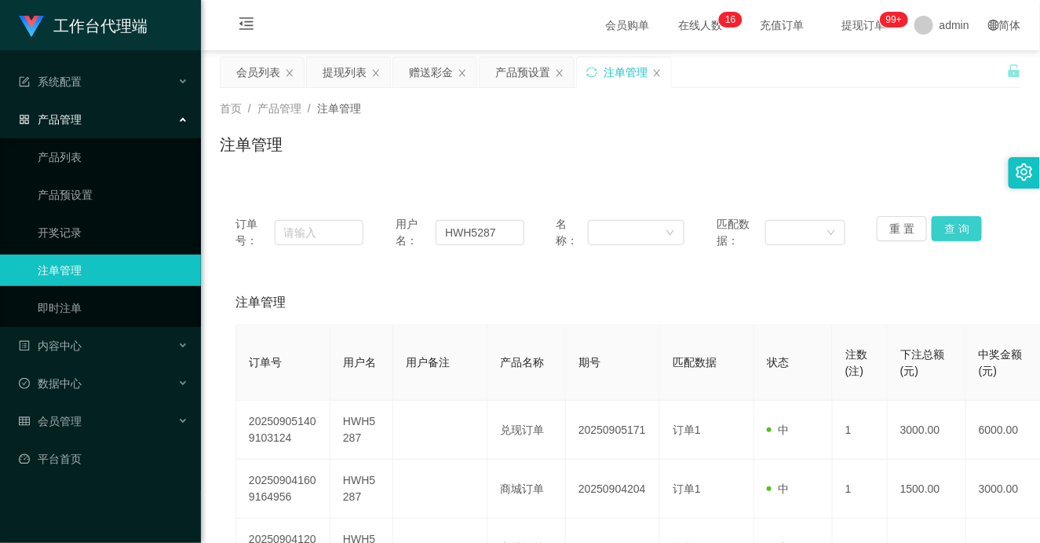
click at [947, 223] on button "查 询" at bounding box center [957, 228] width 50 height 25
click at [251, 73] on div "会员列表" at bounding box center [258, 72] width 44 height 30
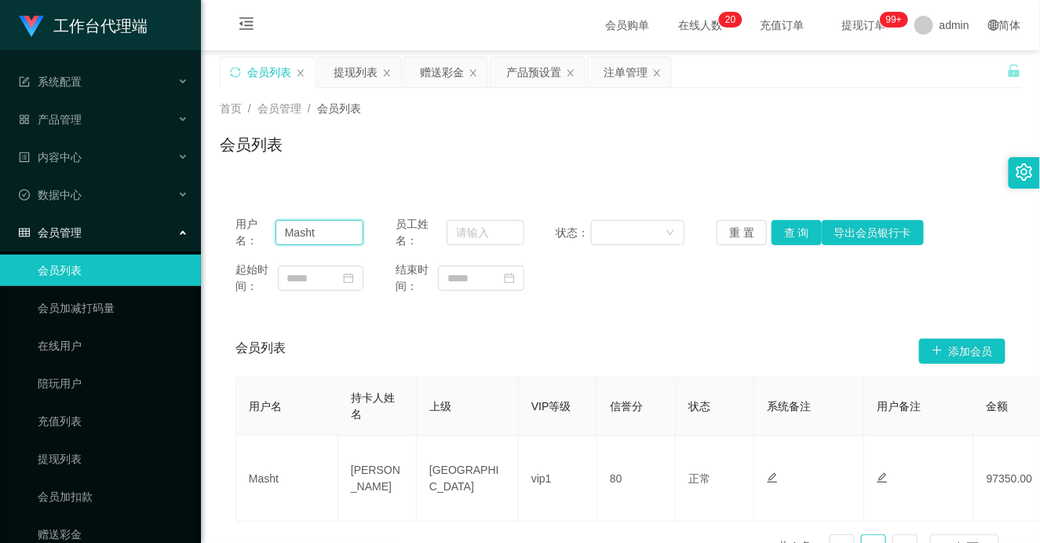
drag, startPoint x: 334, startPoint y: 229, endPoint x: 207, endPoint y: 238, distance: 126.7
click at [207, 237] on main "关闭左侧 关闭右侧 关闭其它 刷新页面 会员列表 提现列表 赠送彩金 产品预设置 注单管理 首页 / 会员管理 / 会员列表 / 会员列表 用户名： Mash…" at bounding box center [620, 310] width 839 height 521
paste input "HWH5287"
type input "HWH5287"
click at [794, 222] on button "查 询" at bounding box center [797, 232] width 50 height 25
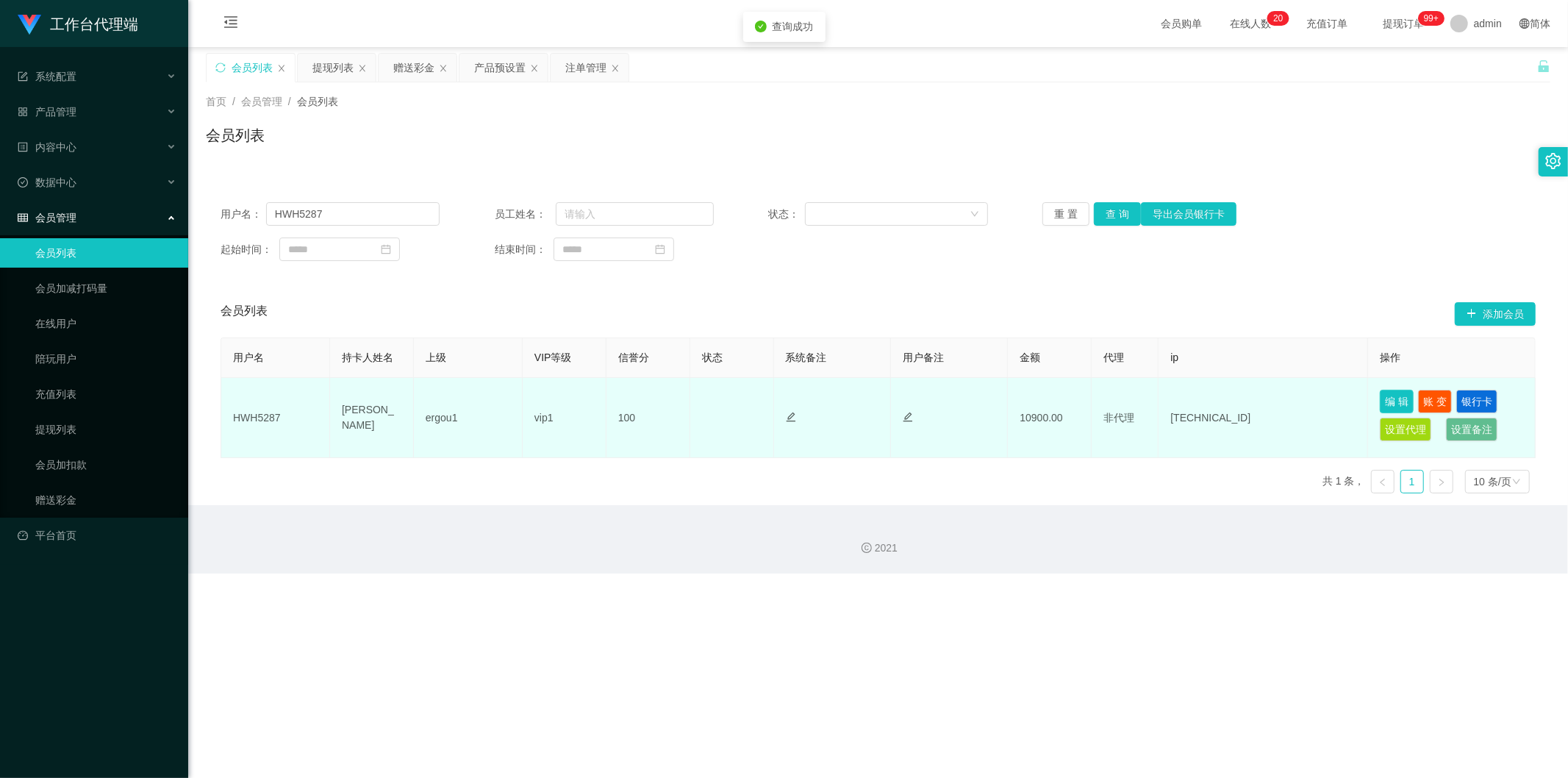
click at [974, 400] on button "编 辑" at bounding box center [1397, 401] width 34 height 23
type input "HWH5287"
type input "[PERSON_NAME]"
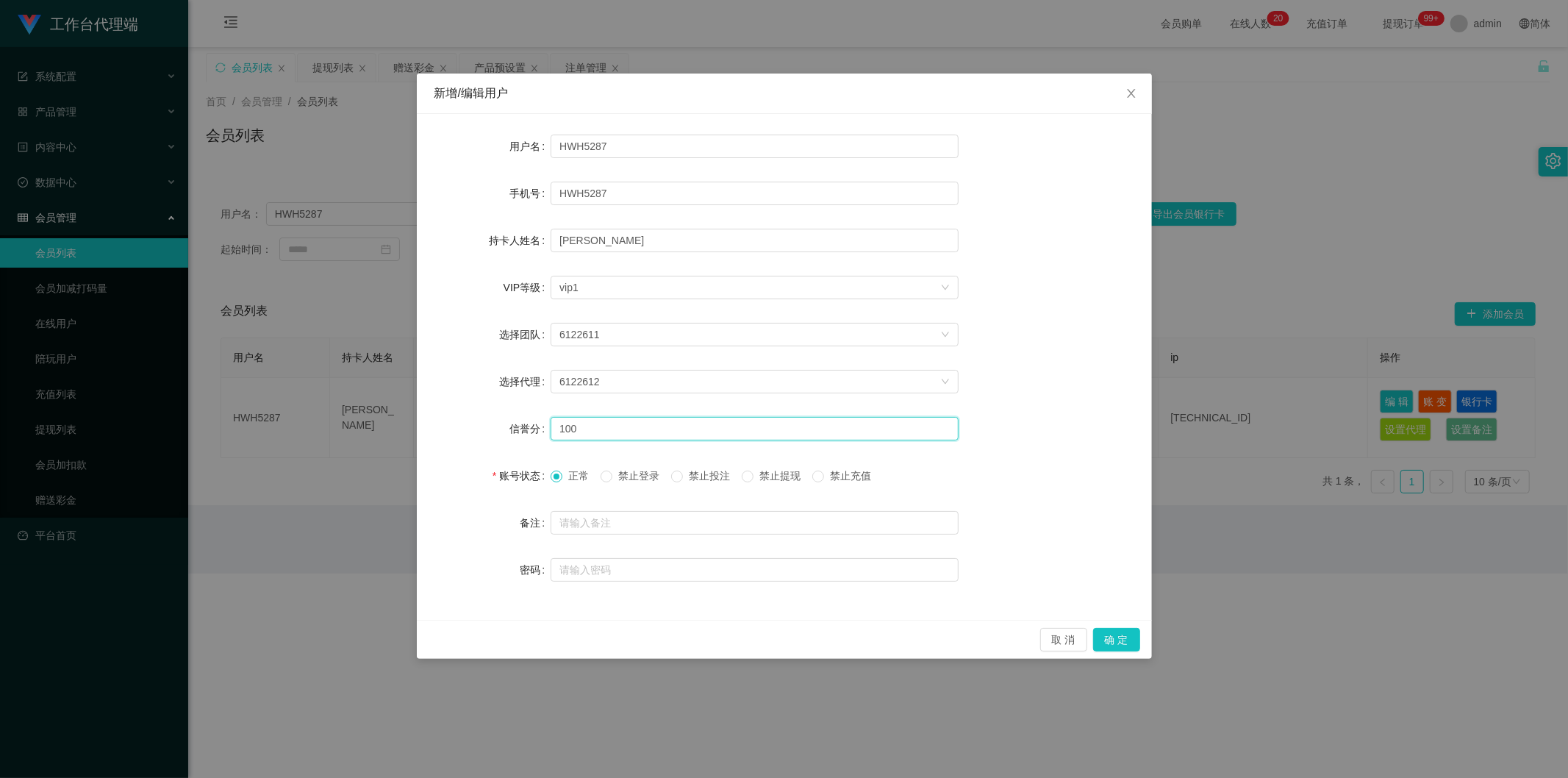
drag, startPoint x: 595, startPoint y: 429, endPoint x: 501, endPoint y: 428, distance: 94.0
click at [501, 428] on div "信誉分 100" at bounding box center [784, 428] width 699 height 29
type input "80"
click at [974, 507] on button "确 定" at bounding box center [1117, 639] width 47 height 23
